Goal: Information Seeking & Learning: Find specific fact

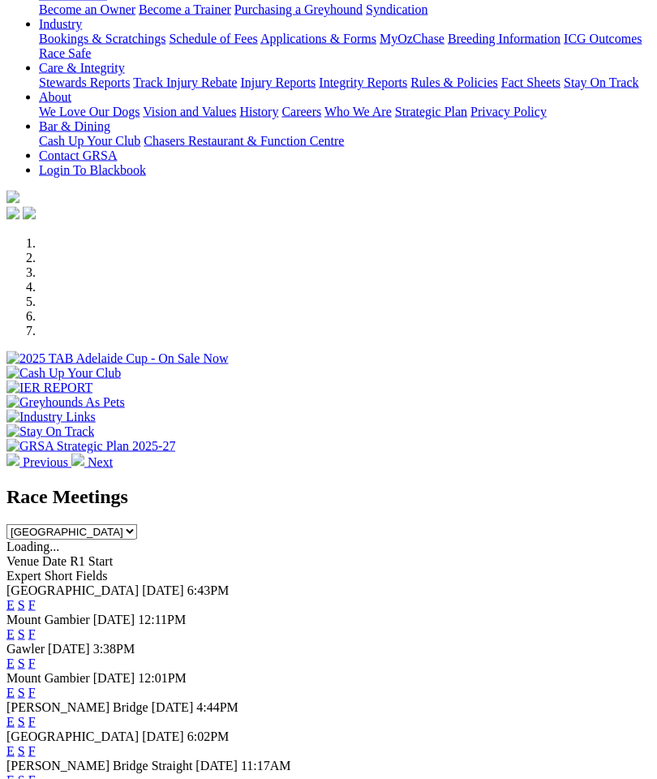
scroll to position [307, 0]
click at [36, 626] on link "F" at bounding box center [31, 633] width 7 height 14
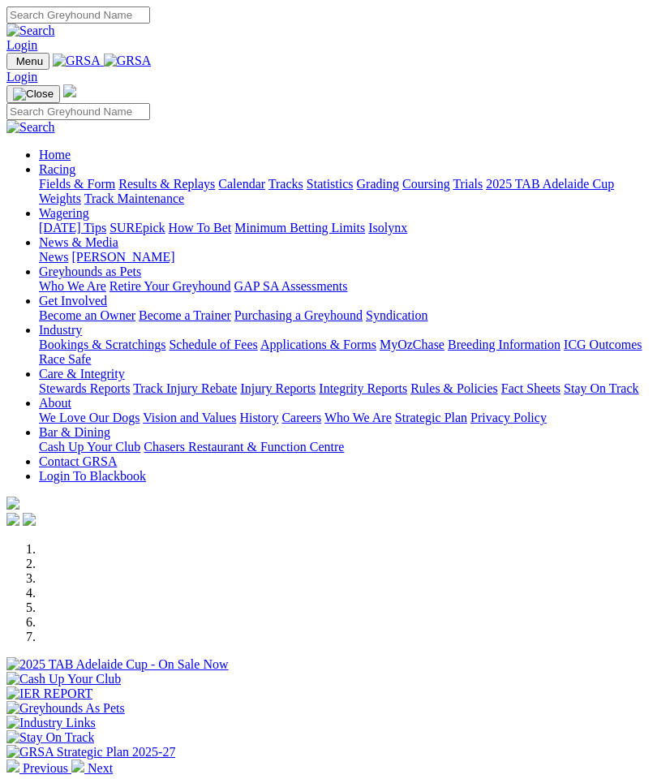
scroll to position [372, 0]
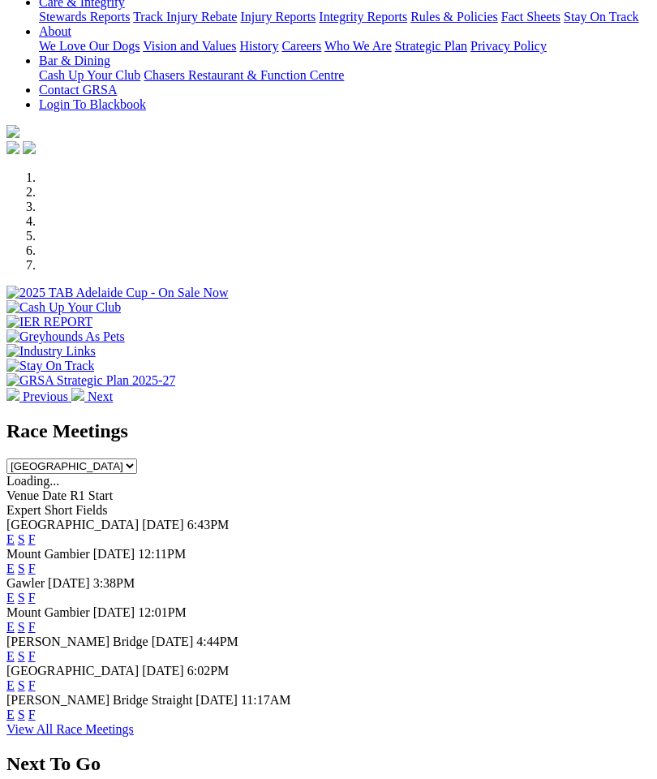
click at [36, 591] on link "F" at bounding box center [31, 598] width 7 height 14
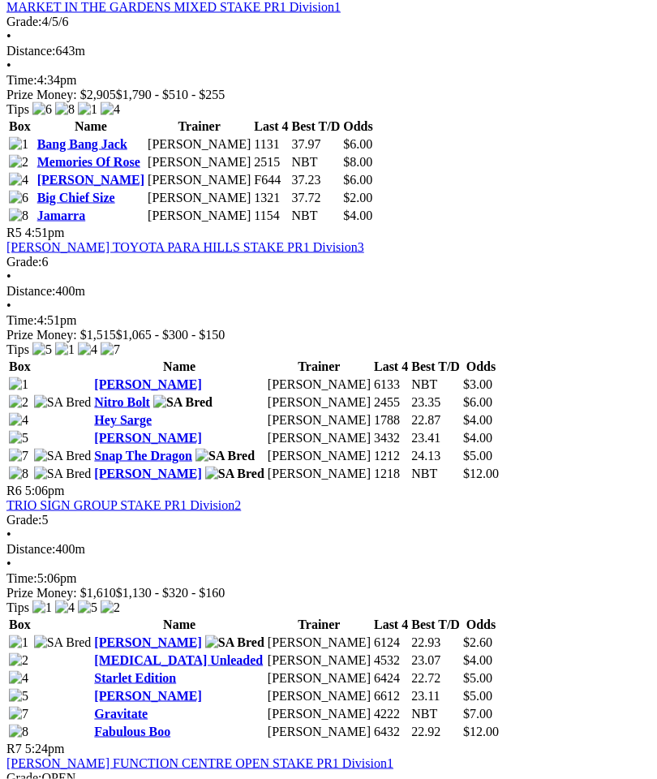
scroll to position [1583, 0]
